Goal: Information Seeking & Learning: Learn about a topic

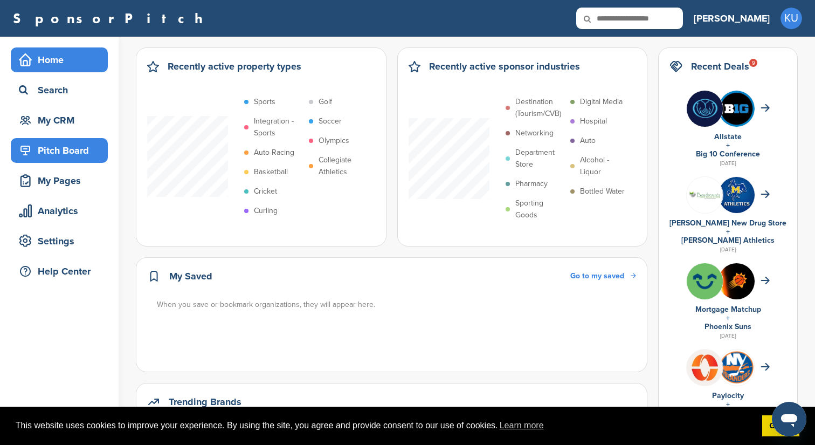
click at [37, 147] on div "Pitch Board" at bounding box center [62, 150] width 92 height 19
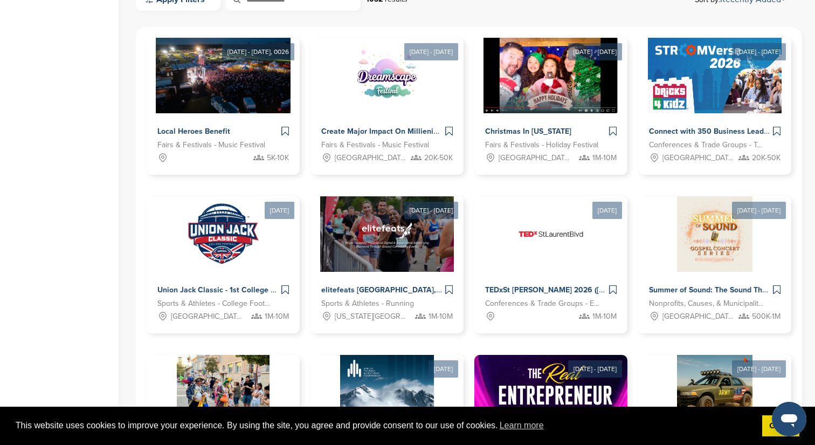
scroll to position [332, 0]
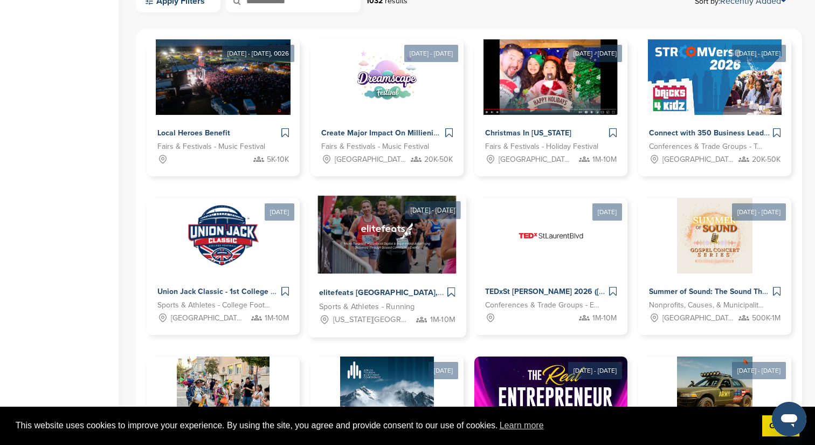
click at [388, 288] on span "elitefeats NYC, Long Island and Northeast Events" at bounding box center [459, 293] width 281 height 10
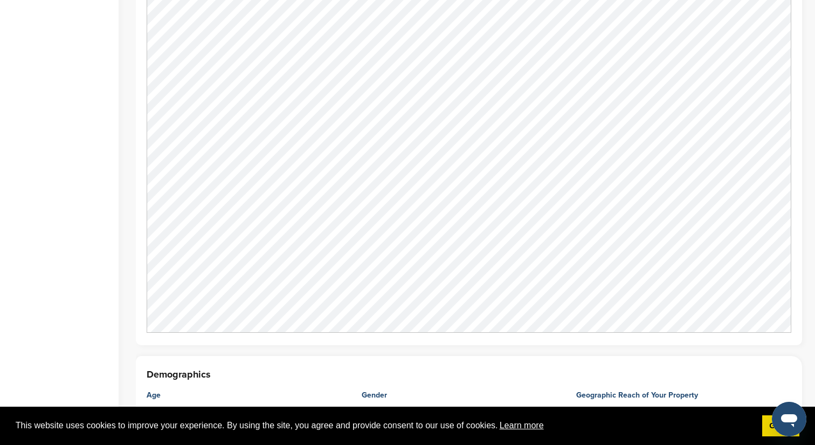
scroll to position [1369, 0]
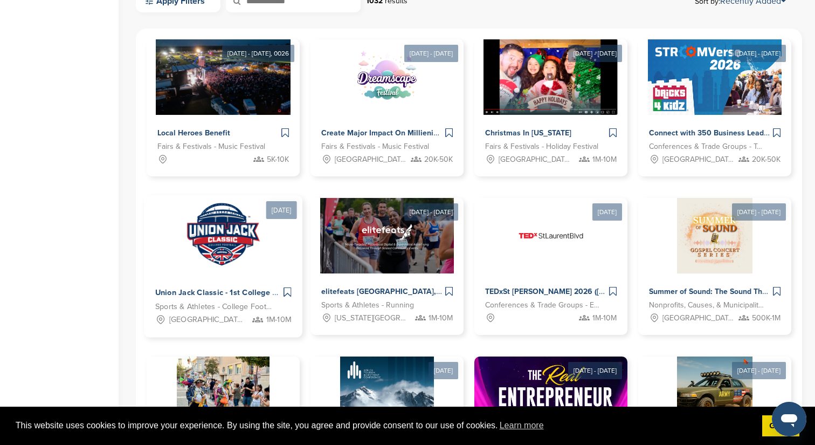
click at [219, 288] on span "Union Jack Classic - 1st College Football Game at [GEOGRAPHIC_DATA]" at bounding box center [286, 293] width 262 height 10
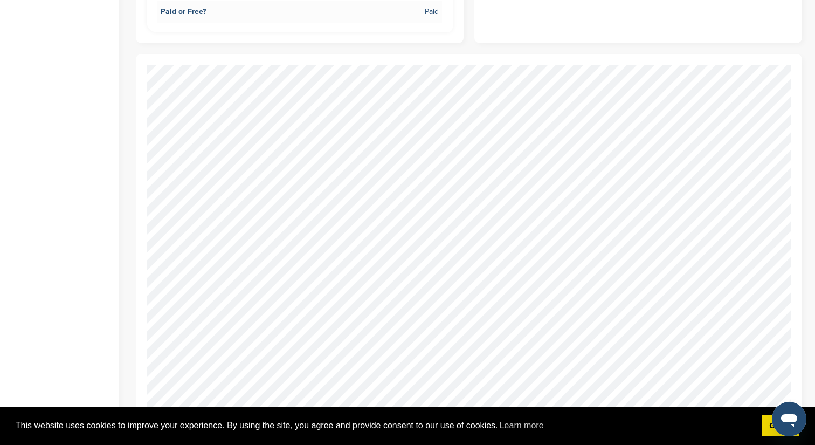
scroll to position [695, 0]
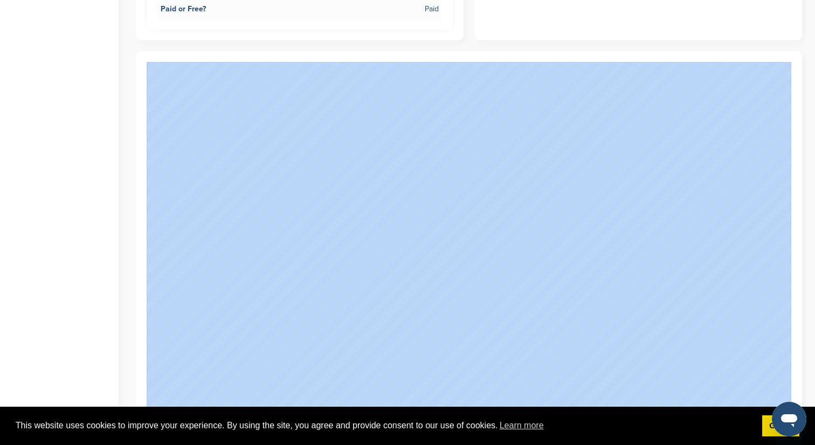
copy div
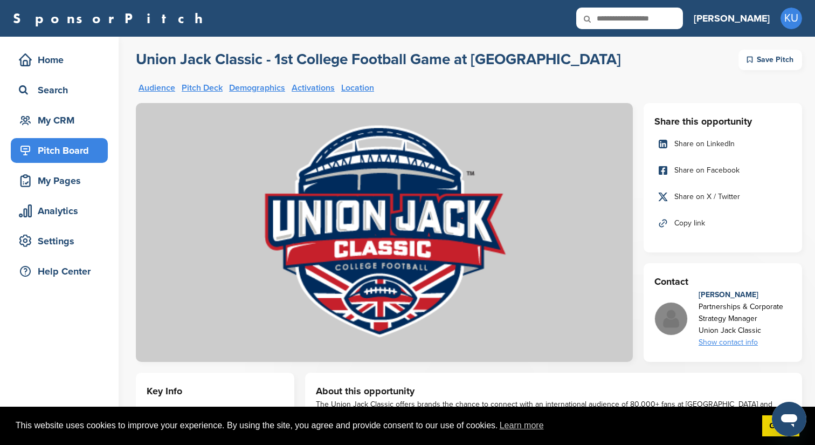
scroll to position [0, 0]
click at [751, 342] on div "Show contact info" at bounding box center [745, 342] width 93 height 12
click at [750, 370] on img at bounding box center [752, 371] width 8 height 8
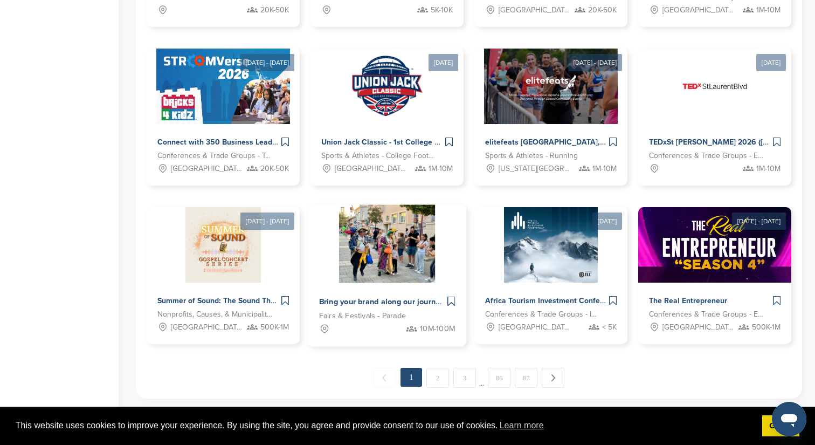
scroll to position [467, 0]
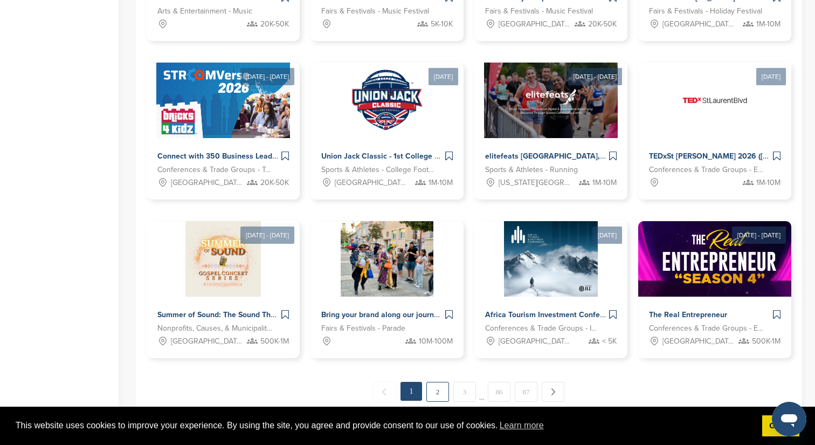
click at [440, 392] on link "2" at bounding box center [438, 392] width 23 height 20
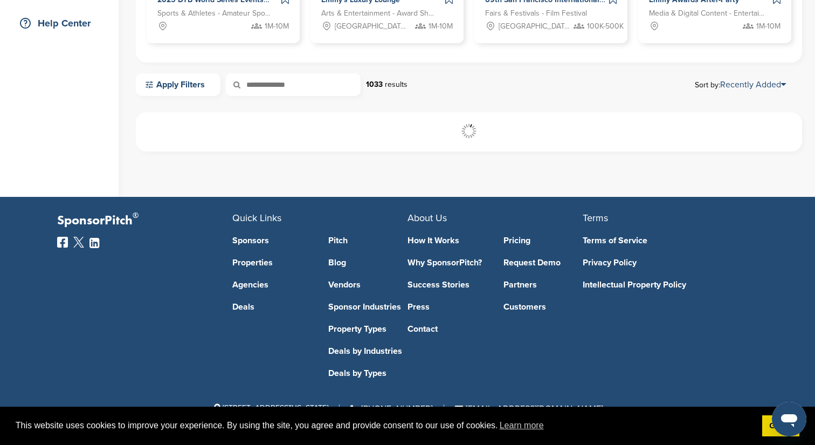
scroll to position [248, 0]
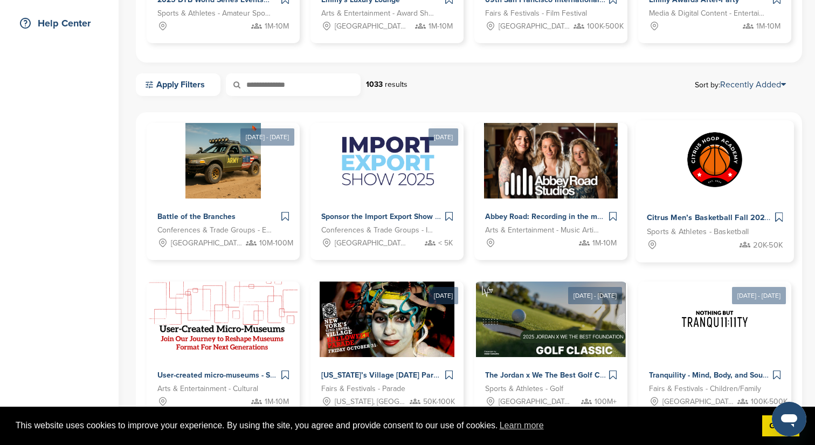
click at [686, 214] on span "Citrus Men’s Basketball Fall 2025 League" at bounding box center [722, 218] width 151 height 10
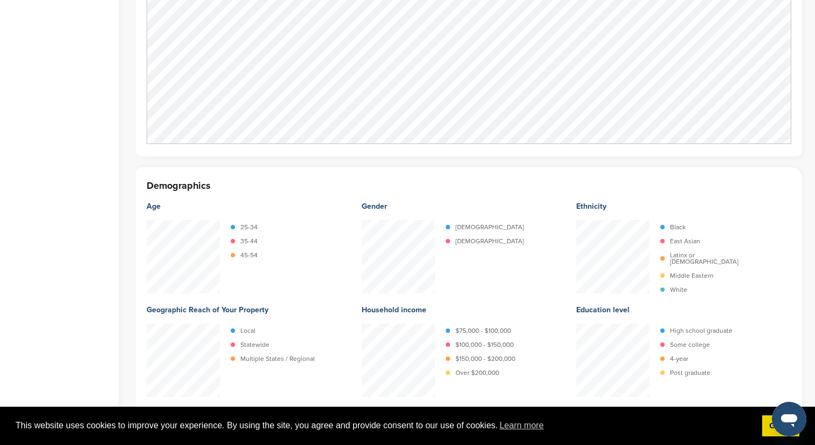
scroll to position [1246, 0]
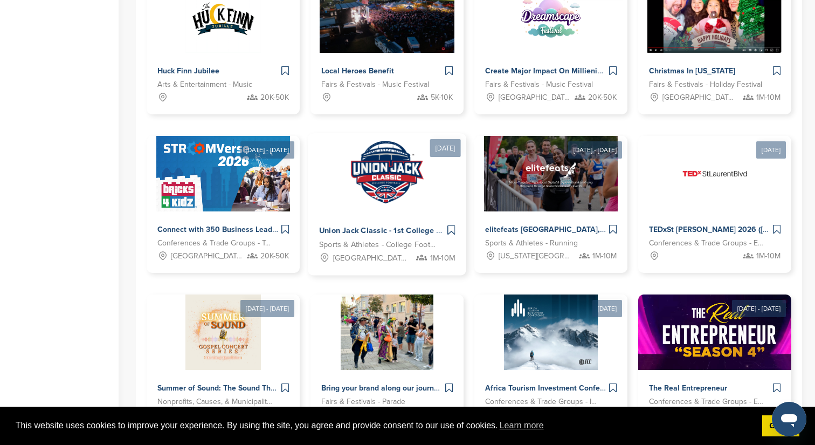
scroll to position [394, 0]
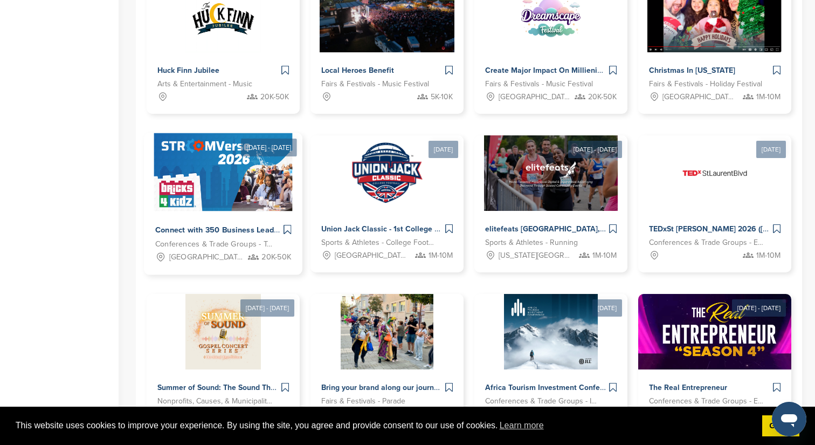
click at [235, 231] on span "Connect with 350 Business Leaders in Education | StroomVerse 2026" at bounding box center [280, 230] width 250 height 10
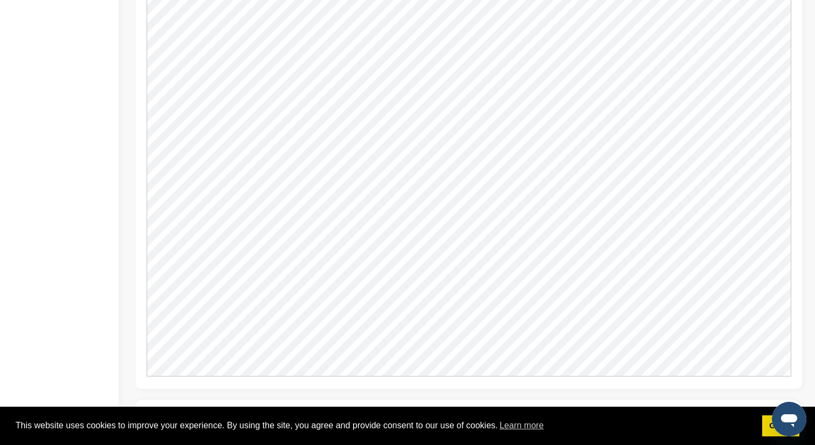
scroll to position [873, 0]
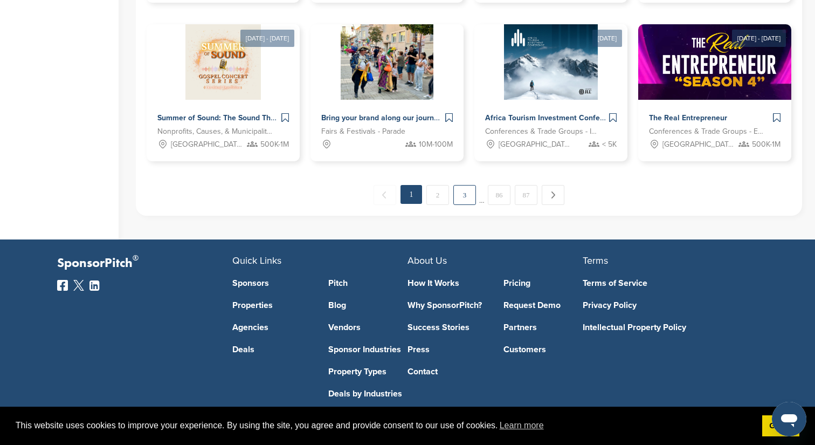
click at [464, 197] on link "3" at bounding box center [465, 195] width 23 height 20
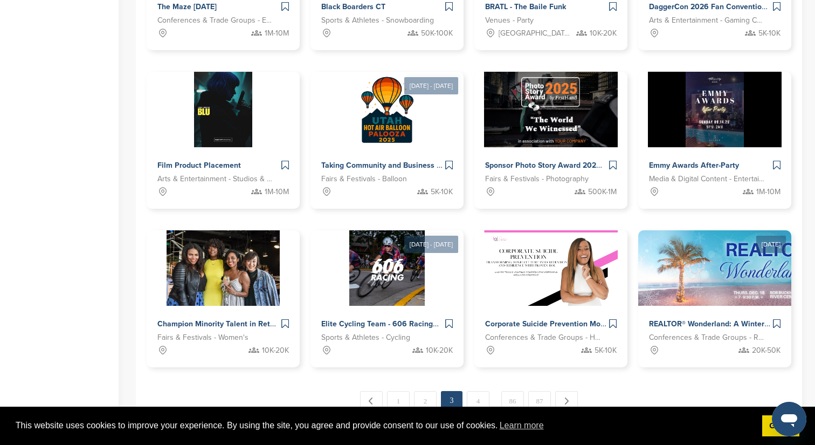
scroll to position [463, 0]
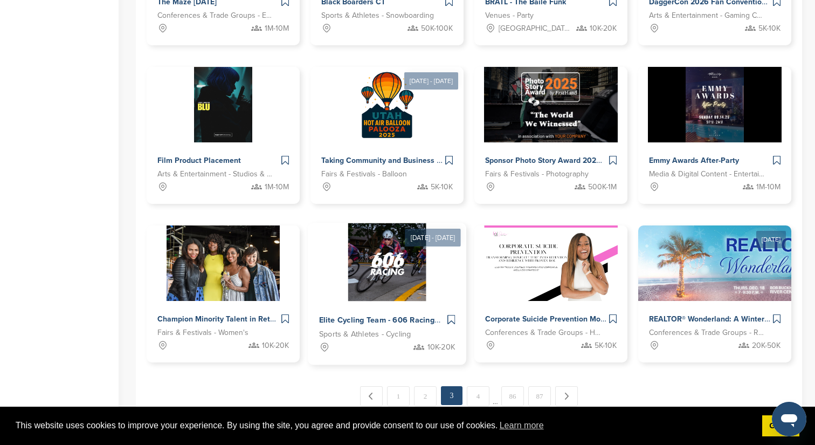
click at [386, 320] on span "Elite Cycling Team - 606 Racing" at bounding box center [376, 320] width 115 height 10
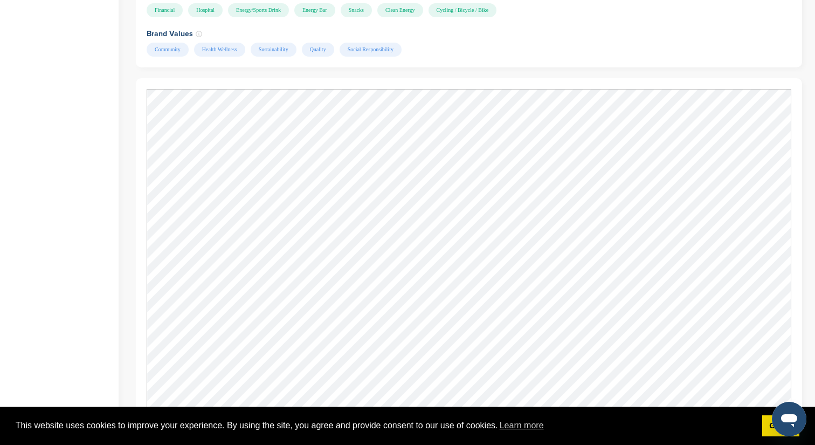
scroll to position [820, 0]
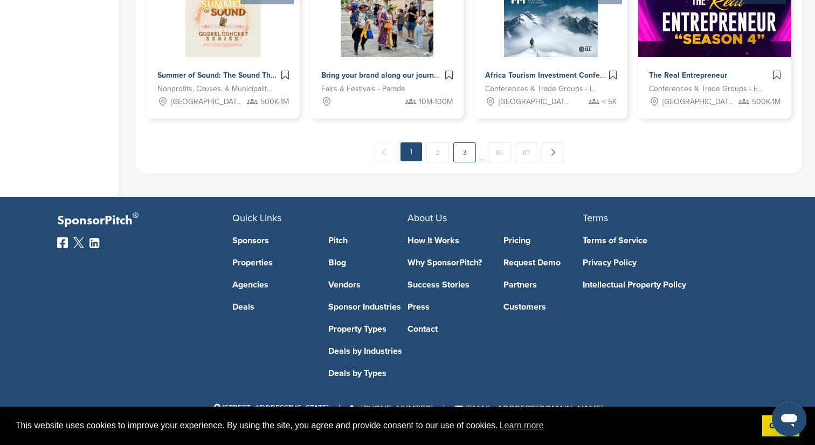
scroll to position [706, 0]
click at [469, 155] on link "3" at bounding box center [465, 152] width 23 height 20
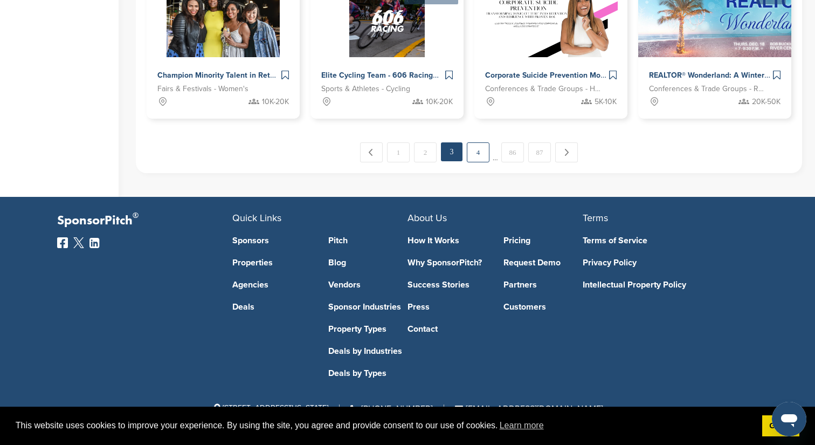
click at [477, 155] on link "4" at bounding box center [478, 152] width 23 height 20
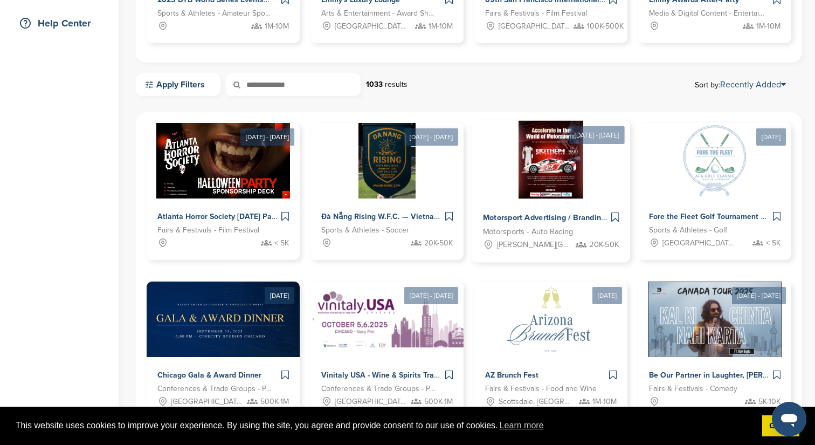
click at [525, 215] on span "Motorsport Advertising / Branding Opportunity" at bounding box center [567, 218] width 168 height 10
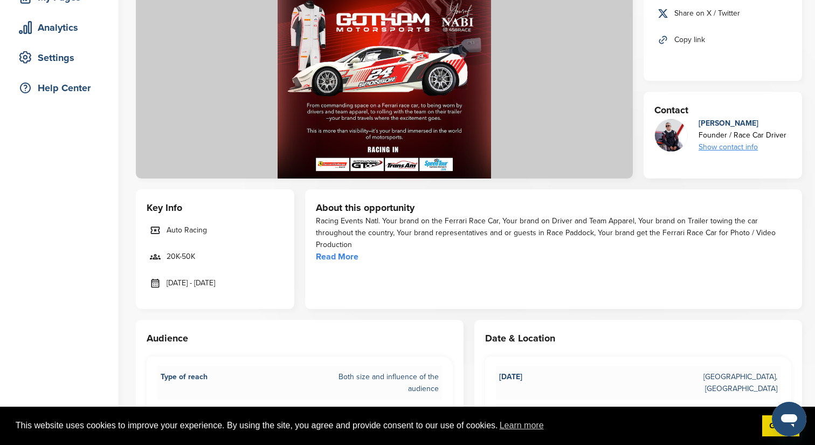
scroll to position [193, 0]
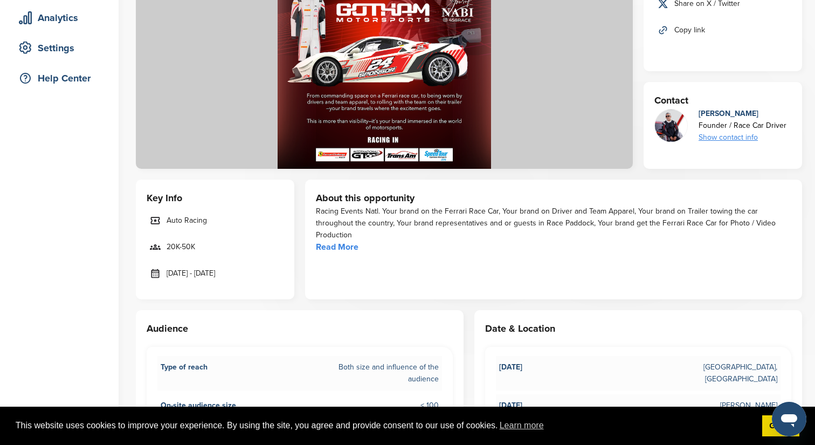
click at [337, 242] on link "Read More" at bounding box center [337, 247] width 43 height 11
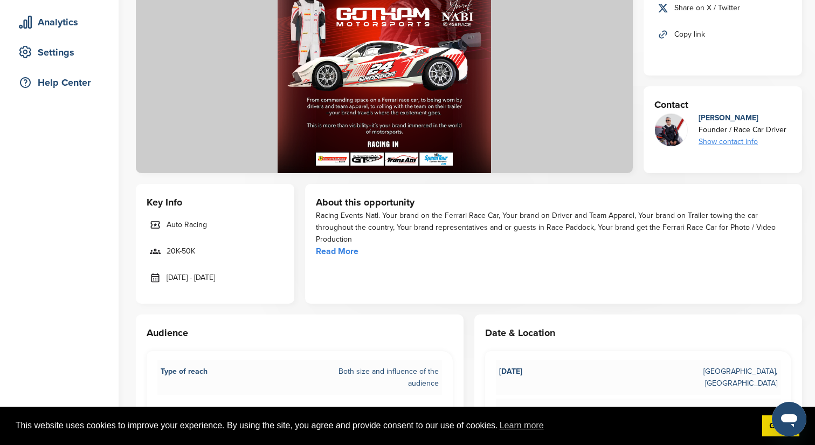
scroll to position [188, 0]
